Goal: Information Seeking & Learning: Check status

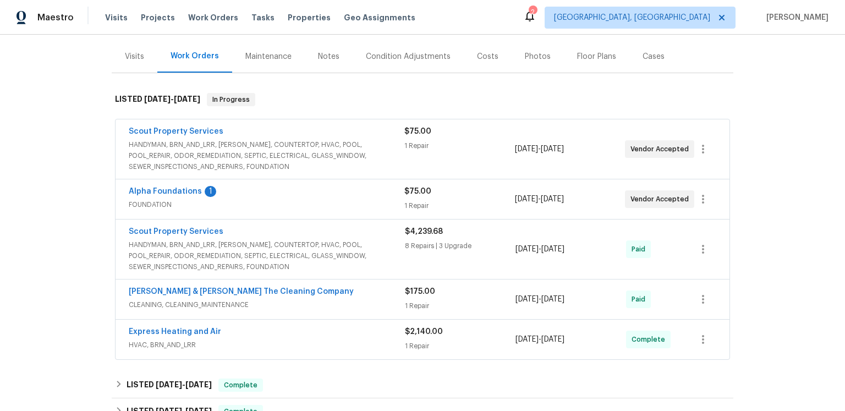
scroll to position [214, 0]
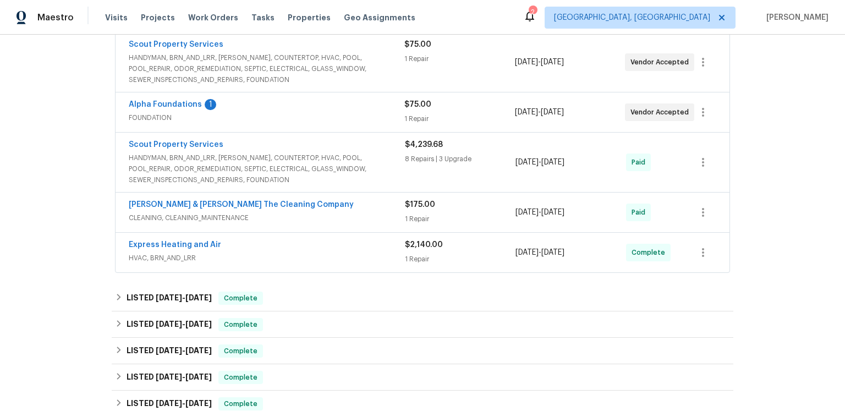
click at [236, 192] on div "Scout Property Services HANDYMAN, BRN_AND_LRR, [PERSON_NAME], COUNTERTOP, HVAC,…" at bounding box center [423, 162] width 614 height 59
click at [223, 149] on link "Scout Property Services" at bounding box center [176, 145] width 95 height 8
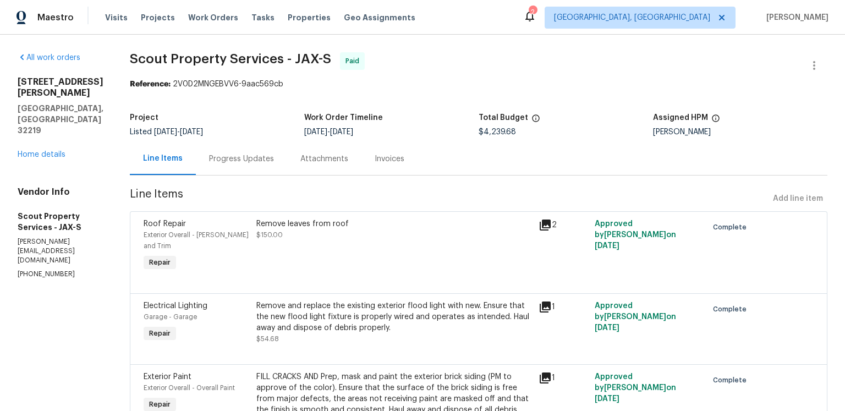
click at [274, 165] on div "Progress Updates" at bounding box center [241, 159] width 65 height 11
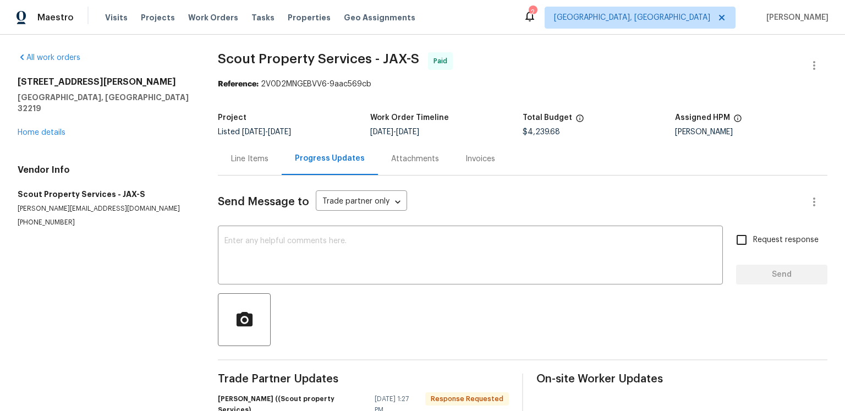
click at [439, 165] on div "Attachments" at bounding box center [415, 159] width 48 height 11
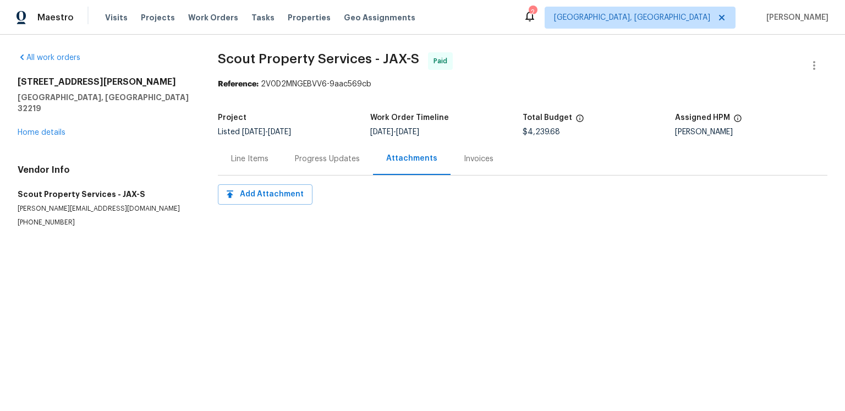
click at [494, 165] on div "Invoices" at bounding box center [479, 159] width 30 height 11
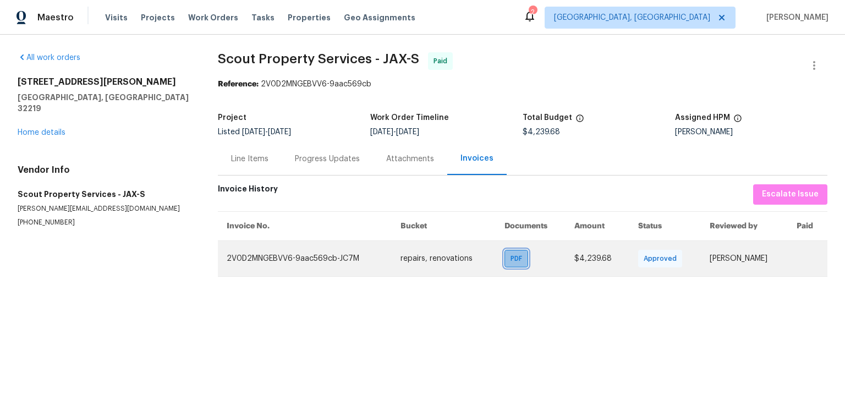
click at [511, 264] on span "PDF" at bounding box center [519, 258] width 16 height 11
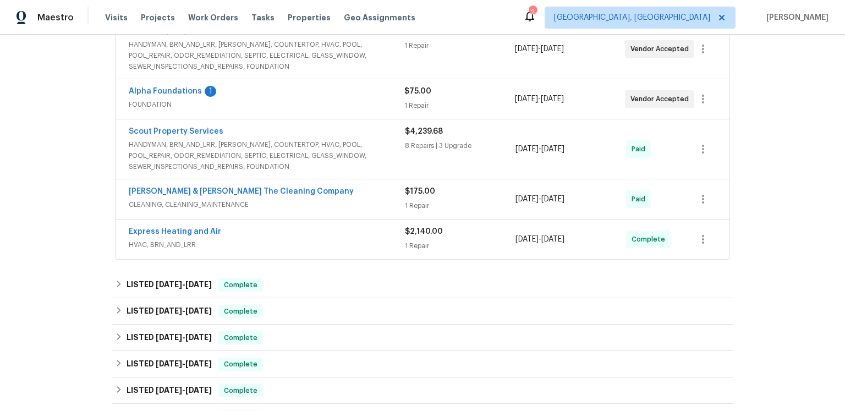
scroll to position [255, 0]
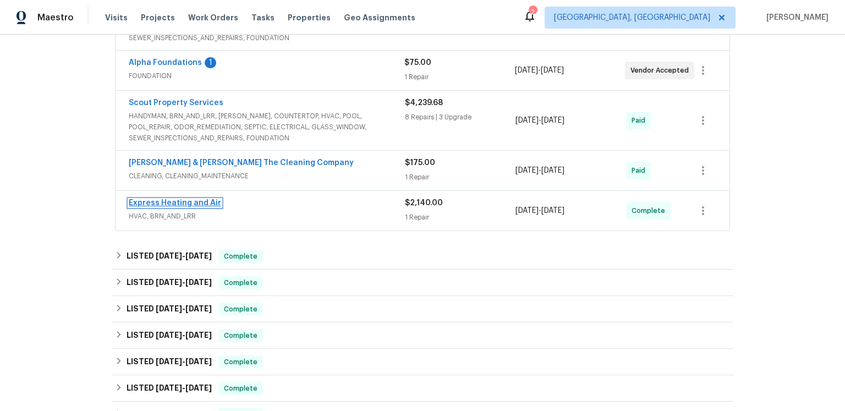
click at [221, 207] on link "Express Heating and Air" at bounding box center [175, 203] width 92 height 8
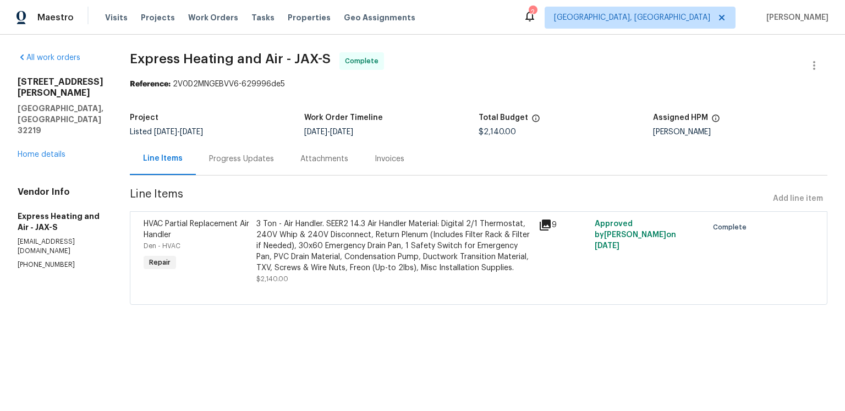
click at [274, 165] on div "Progress Updates" at bounding box center [241, 159] width 65 height 11
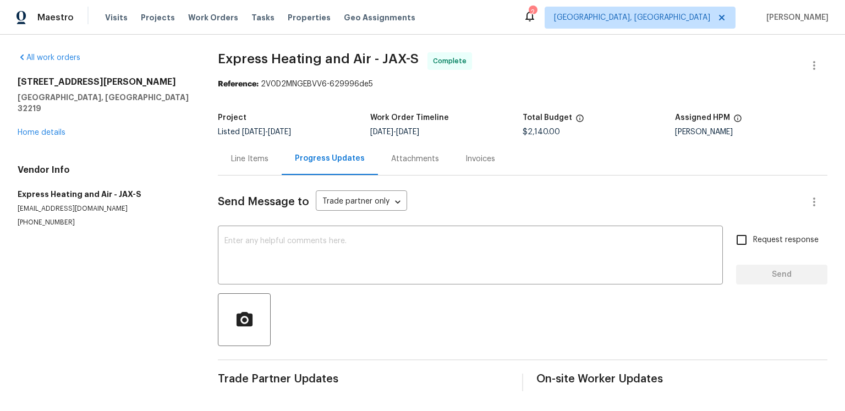
scroll to position [68, 0]
click at [269, 154] on div "Line Items" at bounding box center [249, 159] width 37 height 11
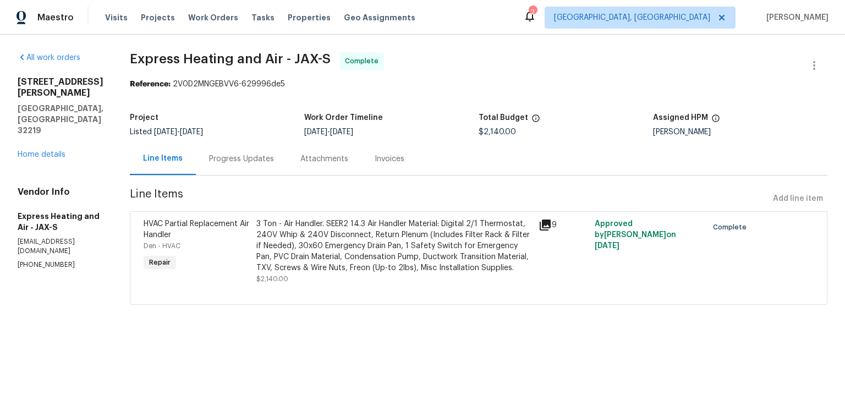
click at [551, 231] on icon at bounding box center [545, 225] width 11 height 11
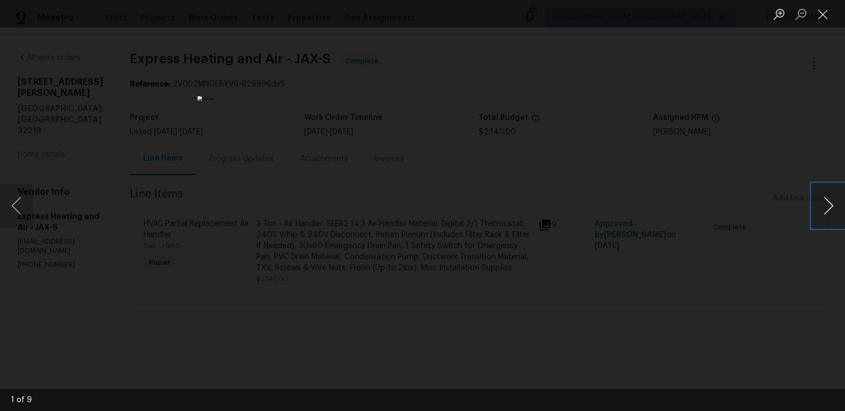
click at [818, 208] on button "Next image" at bounding box center [828, 206] width 33 height 44
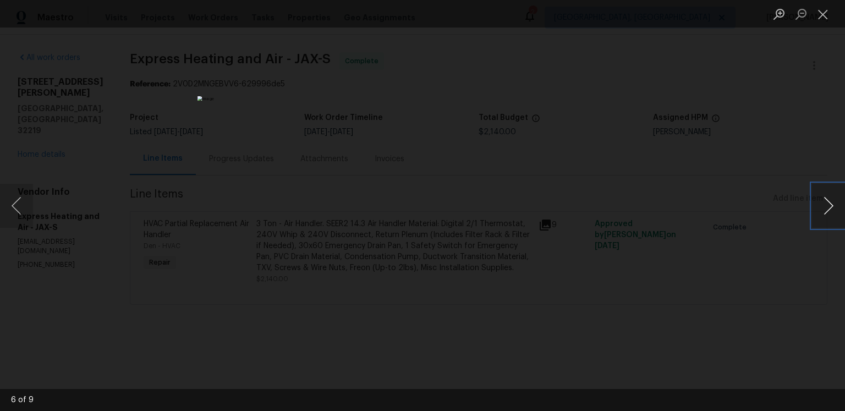
click at [818, 208] on button "Next image" at bounding box center [828, 206] width 33 height 44
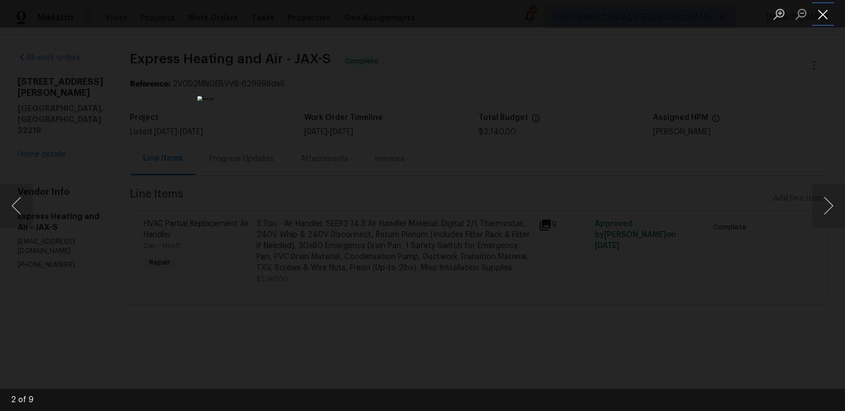
click at [823, 17] on button "Close lightbox" at bounding box center [823, 13] width 22 height 19
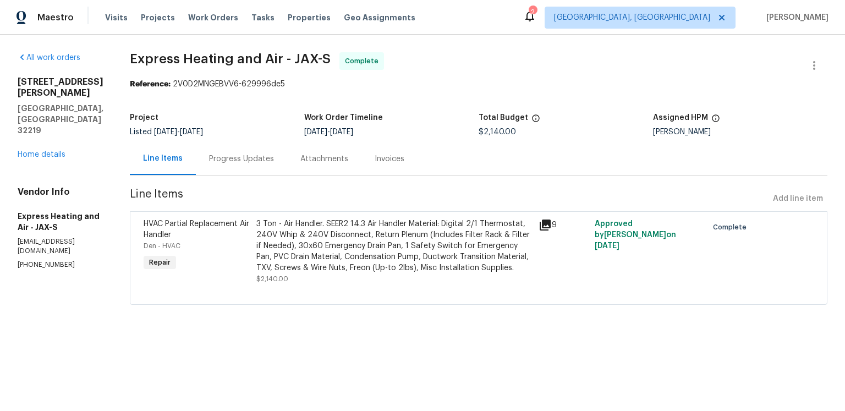
click at [404, 165] on div "Invoices" at bounding box center [390, 159] width 30 height 11
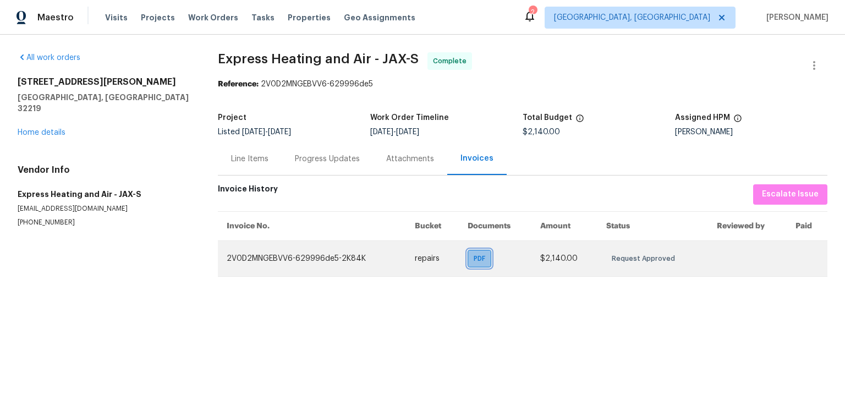
click at [474, 264] on span "PDF" at bounding box center [482, 258] width 16 height 11
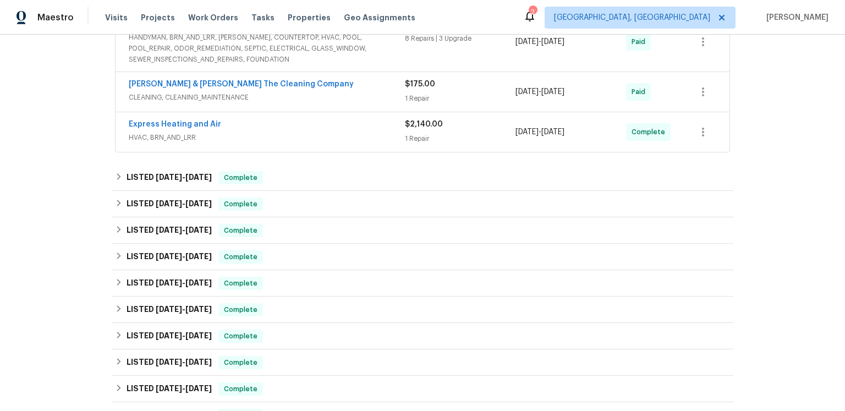
scroll to position [389, 0]
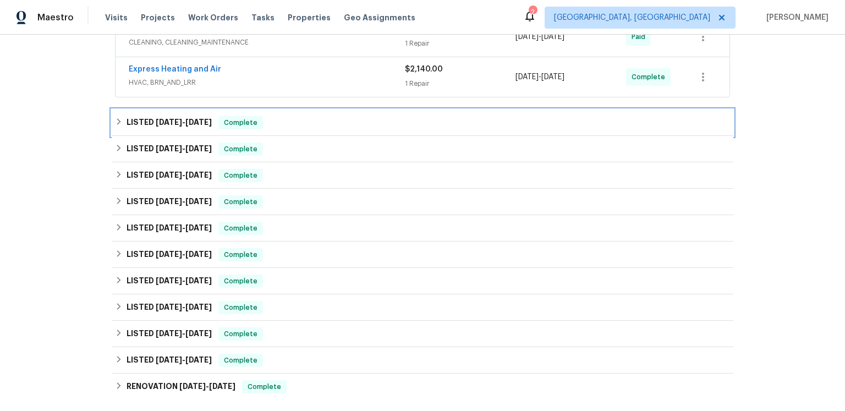
click at [212, 129] on h6 "LISTED 5/30/25 - 5/30/25" at bounding box center [169, 122] width 85 height 13
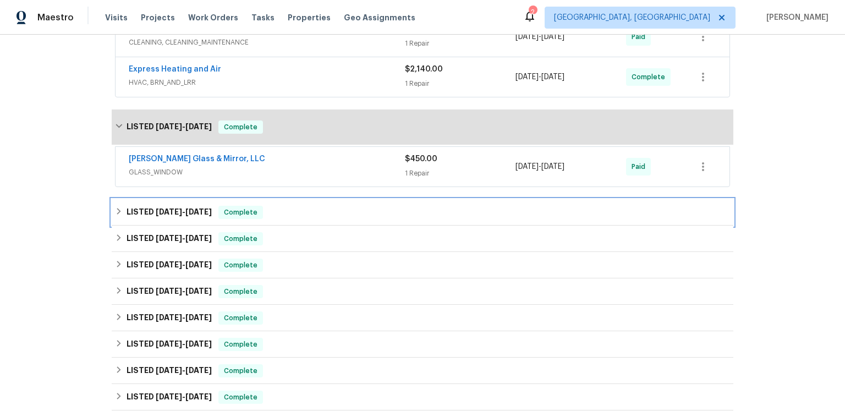
click at [212, 216] on span "[DATE]" at bounding box center [198, 212] width 26 height 8
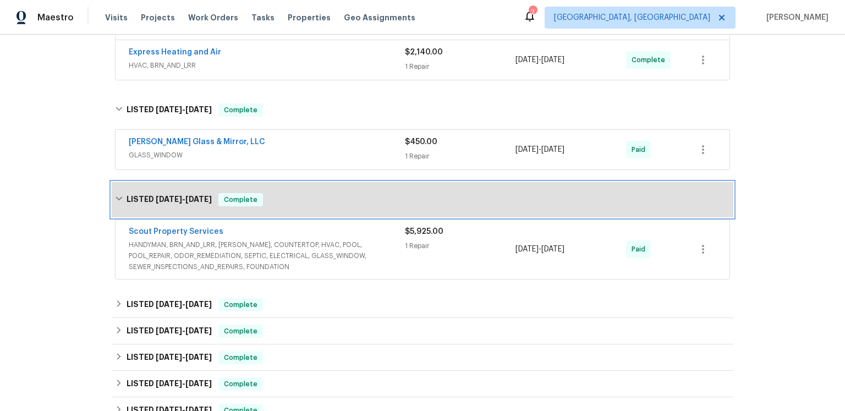
scroll to position [564, 0]
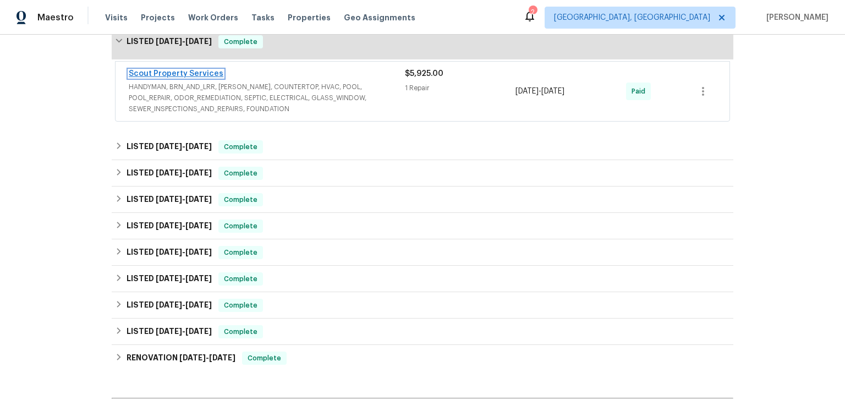
click at [210, 78] on link "Scout Property Services" at bounding box center [176, 74] width 95 height 8
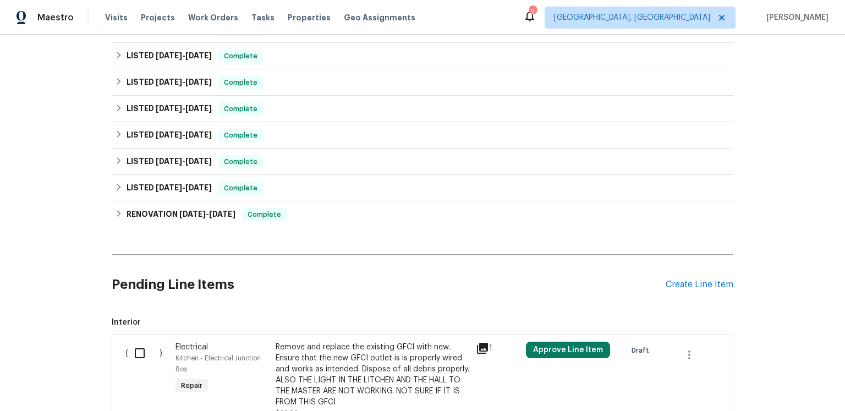
scroll to position [497, 0]
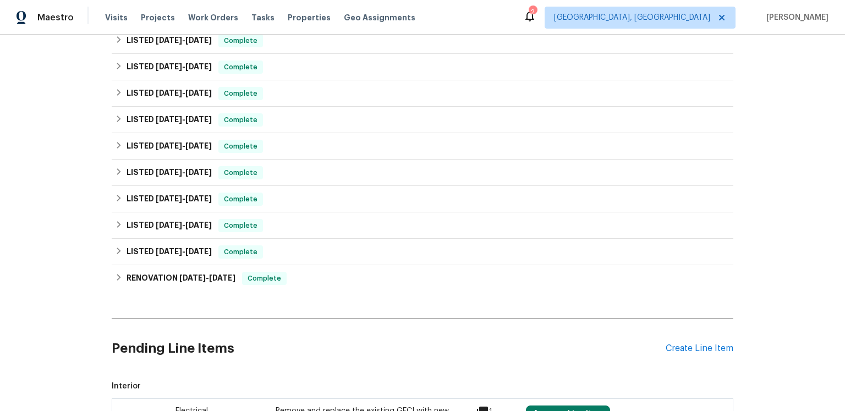
click at [211, 28] on div "LISTED 5/30/25 - 5/30/25 Complete" at bounding box center [423, 14] width 622 height 26
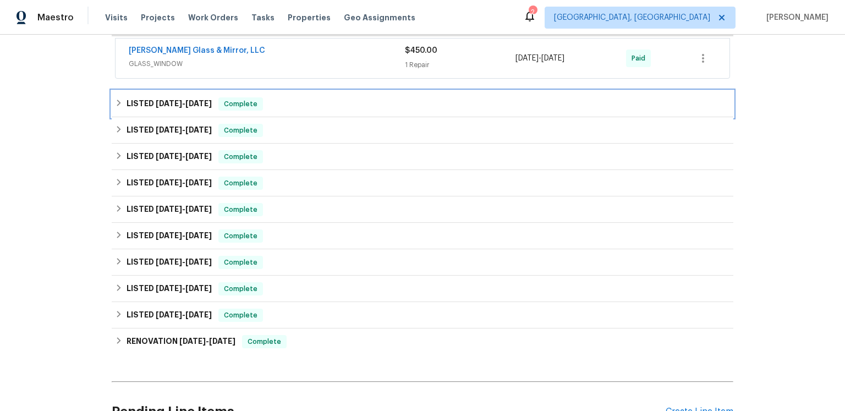
click at [212, 111] on h6 "LISTED 4/14/25 - 4/18/25" at bounding box center [169, 103] width 85 height 13
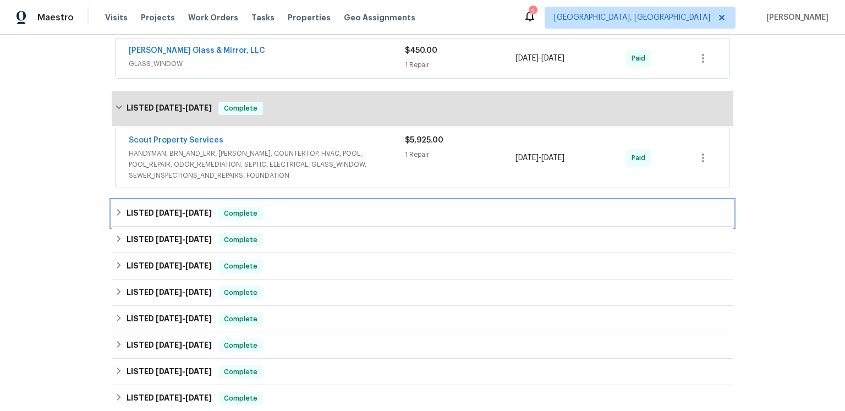
click at [212, 217] on span "[DATE]" at bounding box center [198, 213] width 26 height 8
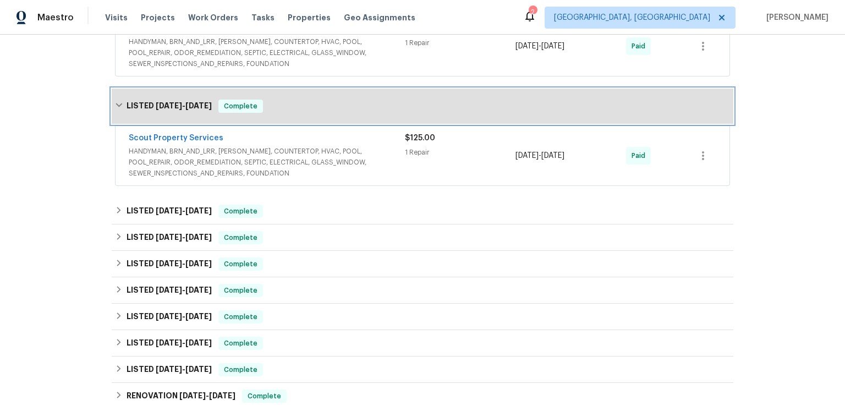
scroll to position [637, 0]
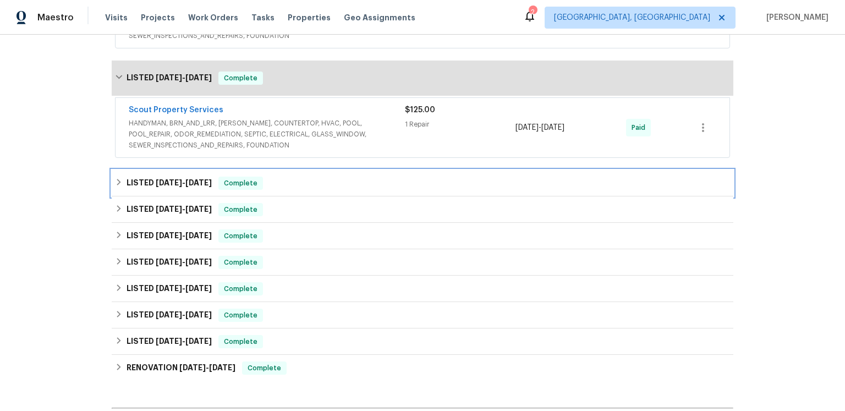
click at [212, 187] on span "[DATE]" at bounding box center [198, 183] width 26 height 8
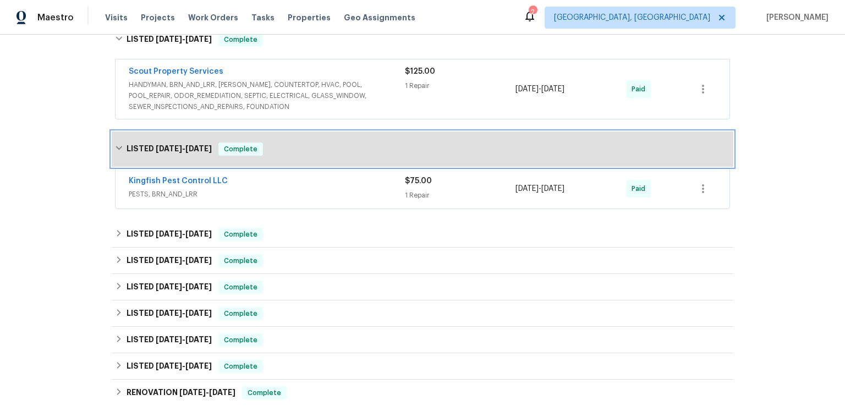
scroll to position [770, 0]
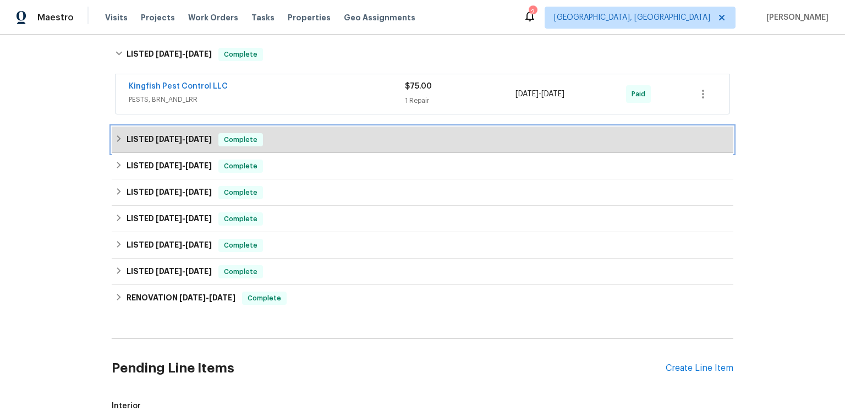
click at [235, 146] on div "LISTED 1/21/25 - 2/4/25 Complete" at bounding box center [422, 139] width 615 height 13
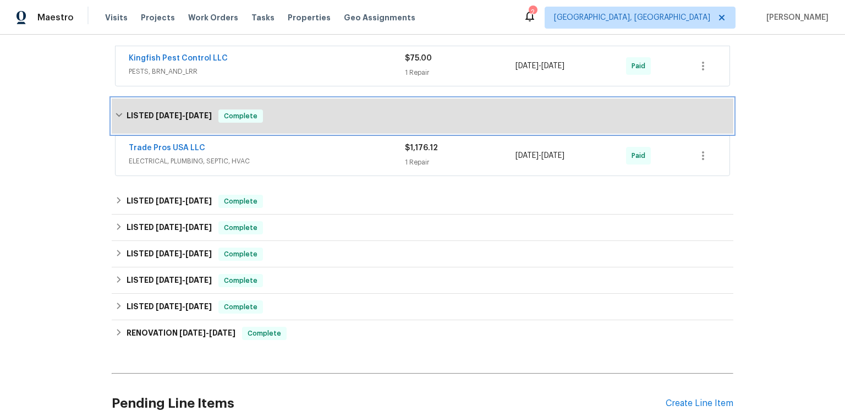
scroll to position [892, 0]
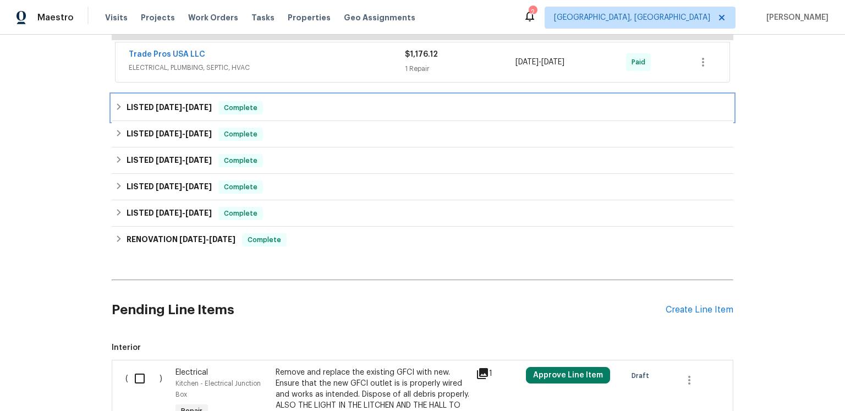
click at [212, 111] on span "[DATE]" at bounding box center [198, 107] width 26 height 8
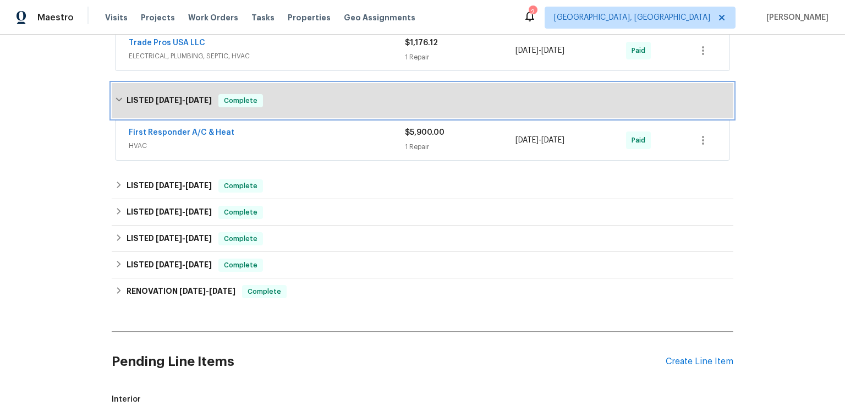
scroll to position [927, 0]
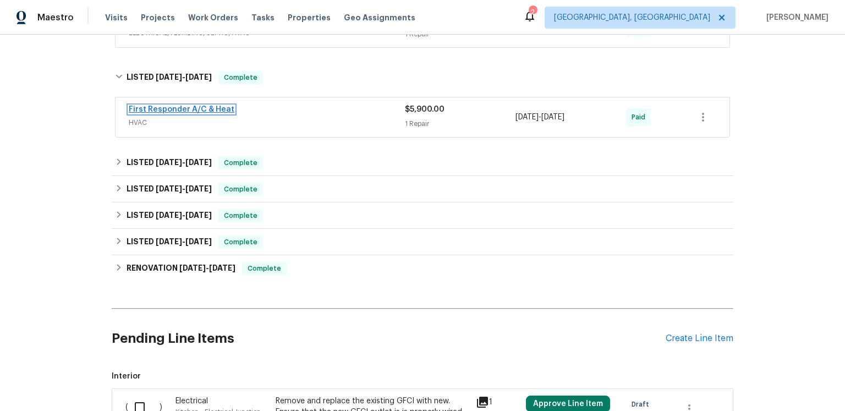
click at [234, 113] on link "First Responder A/C & Heat" at bounding box center [182, 110] width 106 height 8
